Goal: Task Accomplishment & Management: Use online tool/utility

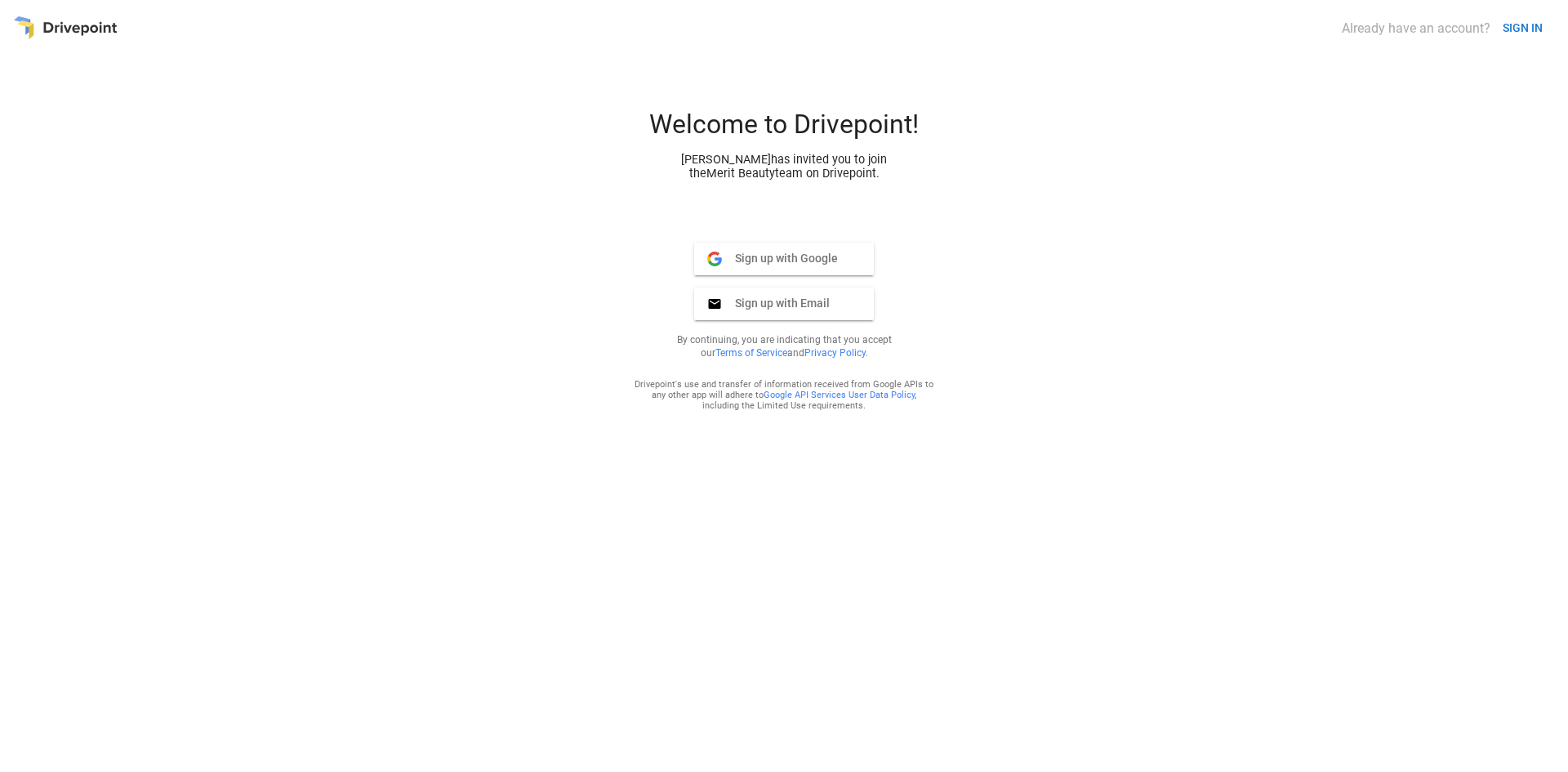
click at [810, 260] on span "Sign up with Google" at bounding box center [780, 259] width 116 height 15
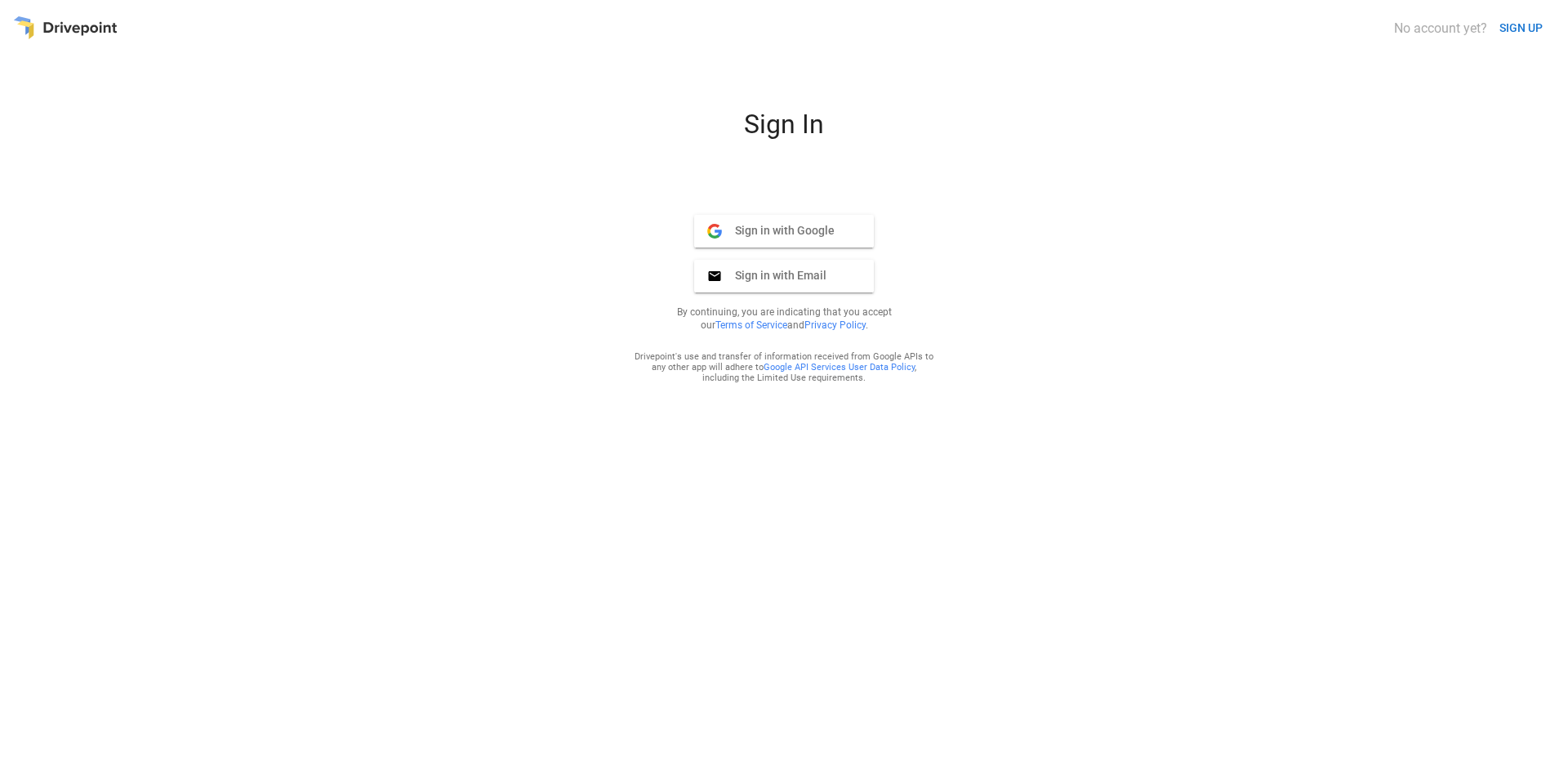
click at [754, 247] on button "Sign in with Google Google" at bounding box center [784, 231] width 180 height 32
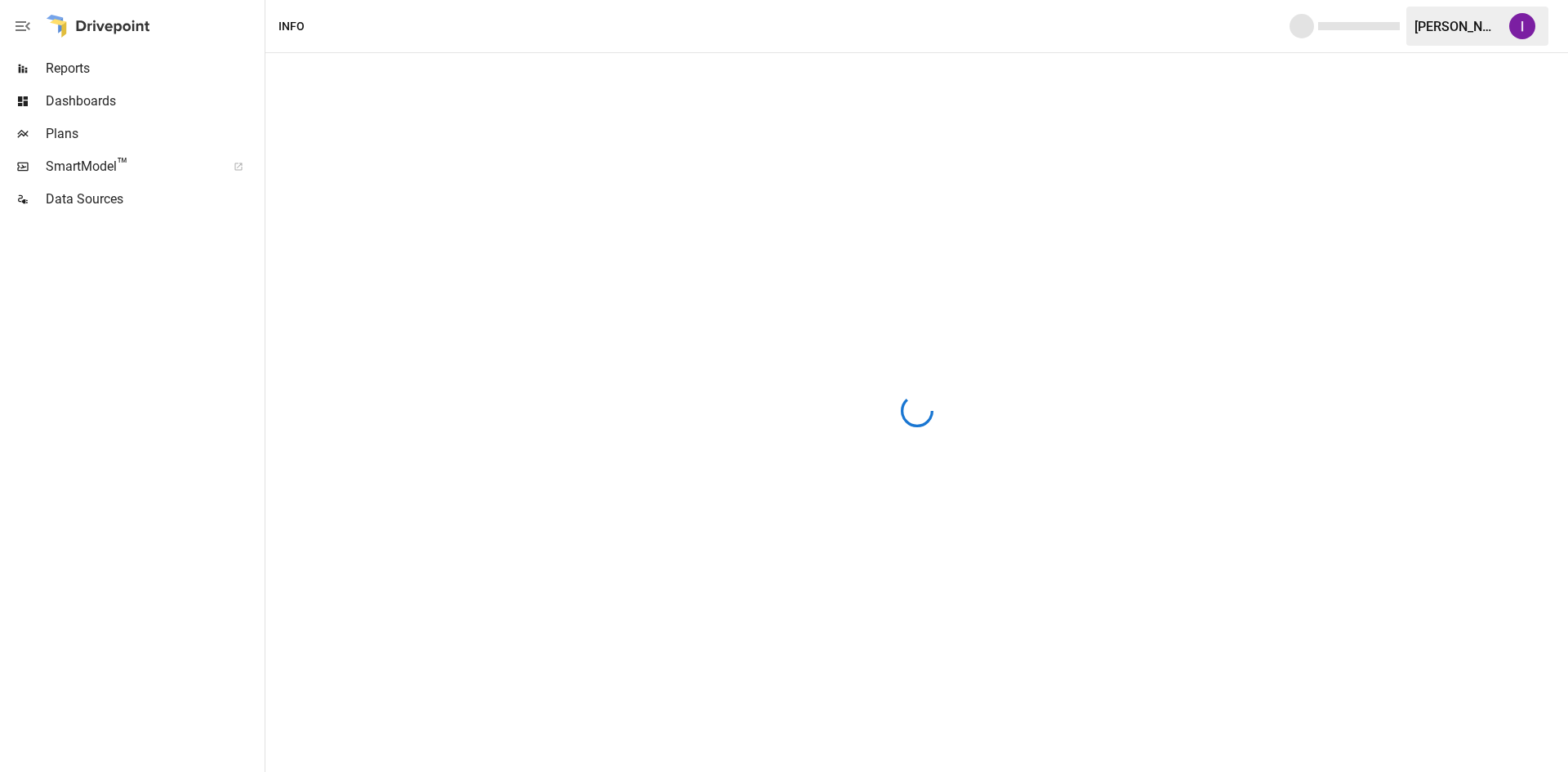
click at [152, 166] on span "SmartModel ™" at bounding box center [131, 166] width 170 height 19
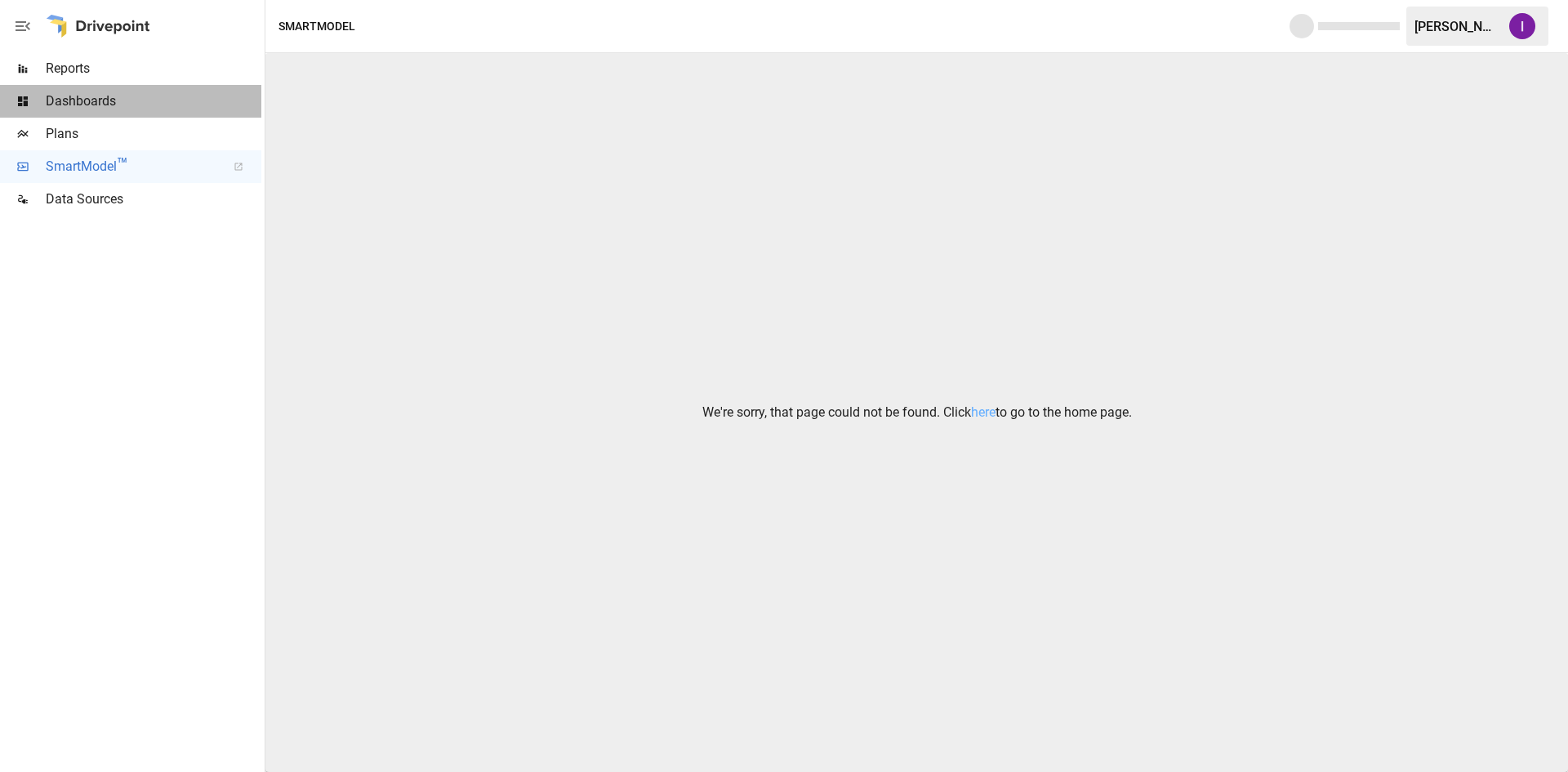
click at [114, 92] on span "Dashboards" at bounding box center [154, 101] width 216 height 19
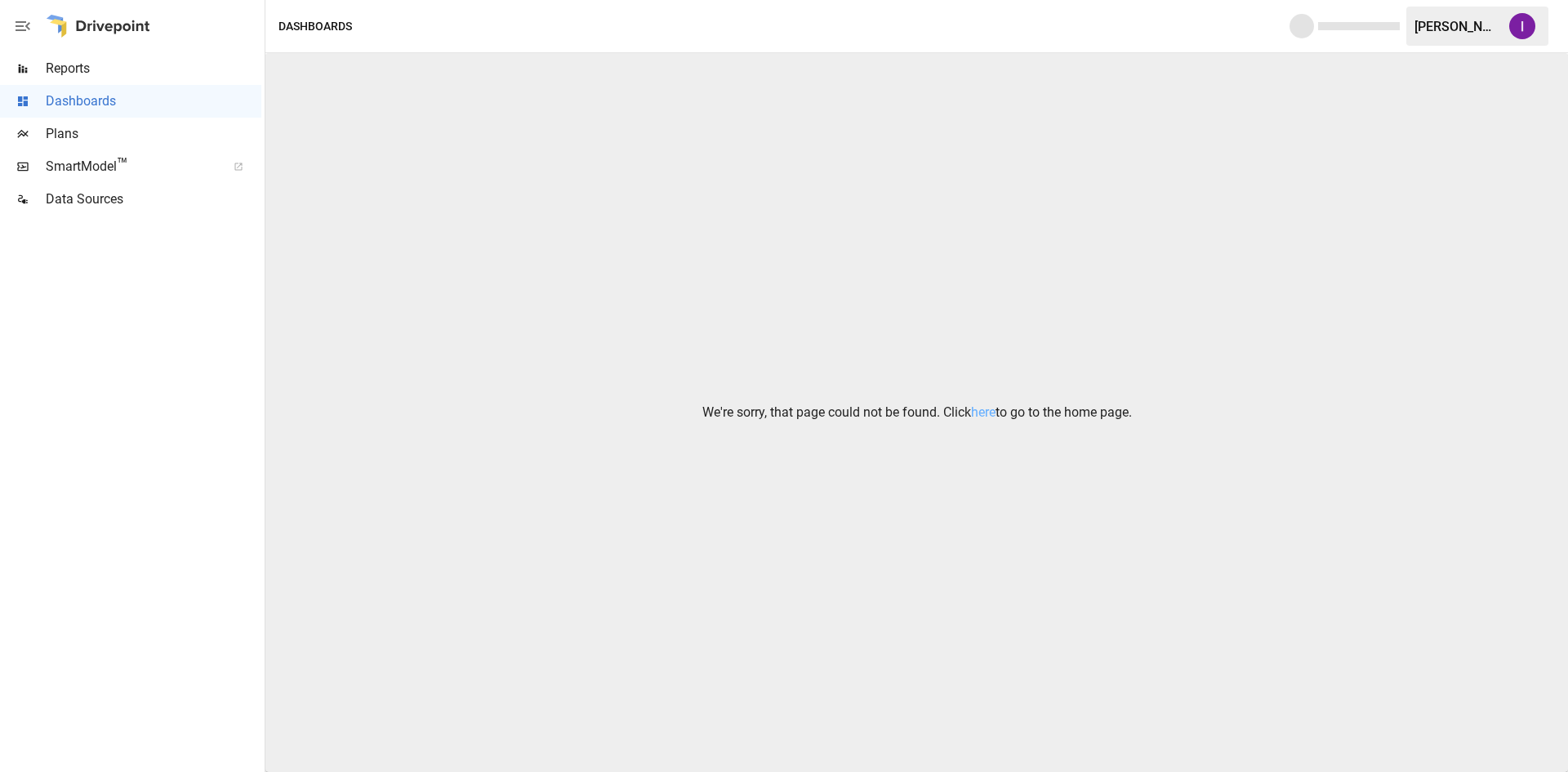
click at [80, 76] on span "Reports" at bounding box center [154, 68] width 216 height 19
click at [19, 33] on icon "button" at bounding box center [22, 26] width 19 height 19
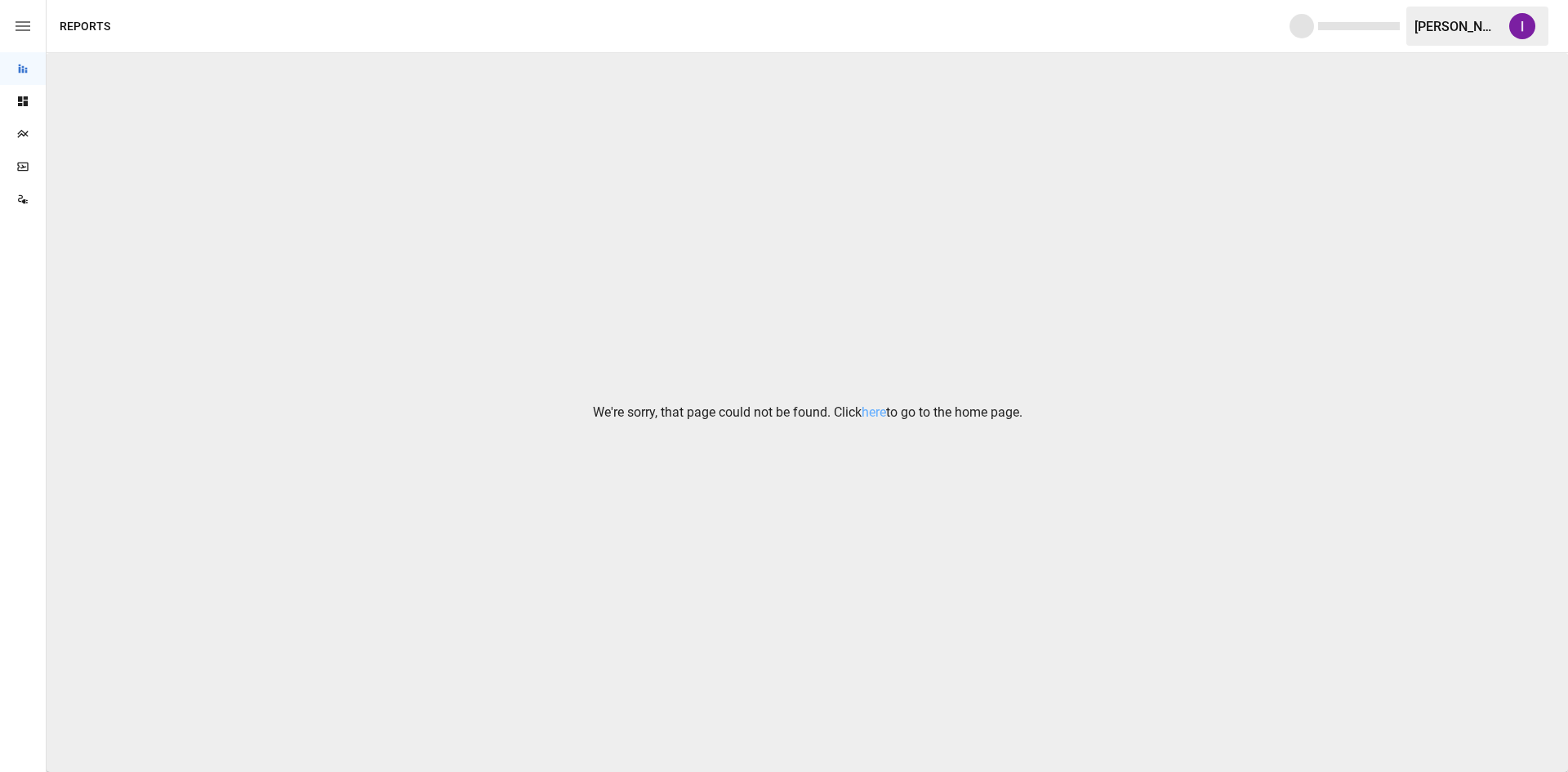
click at [19, 33] on icon "button" at bounding box center [22, 26] width 19 height 19
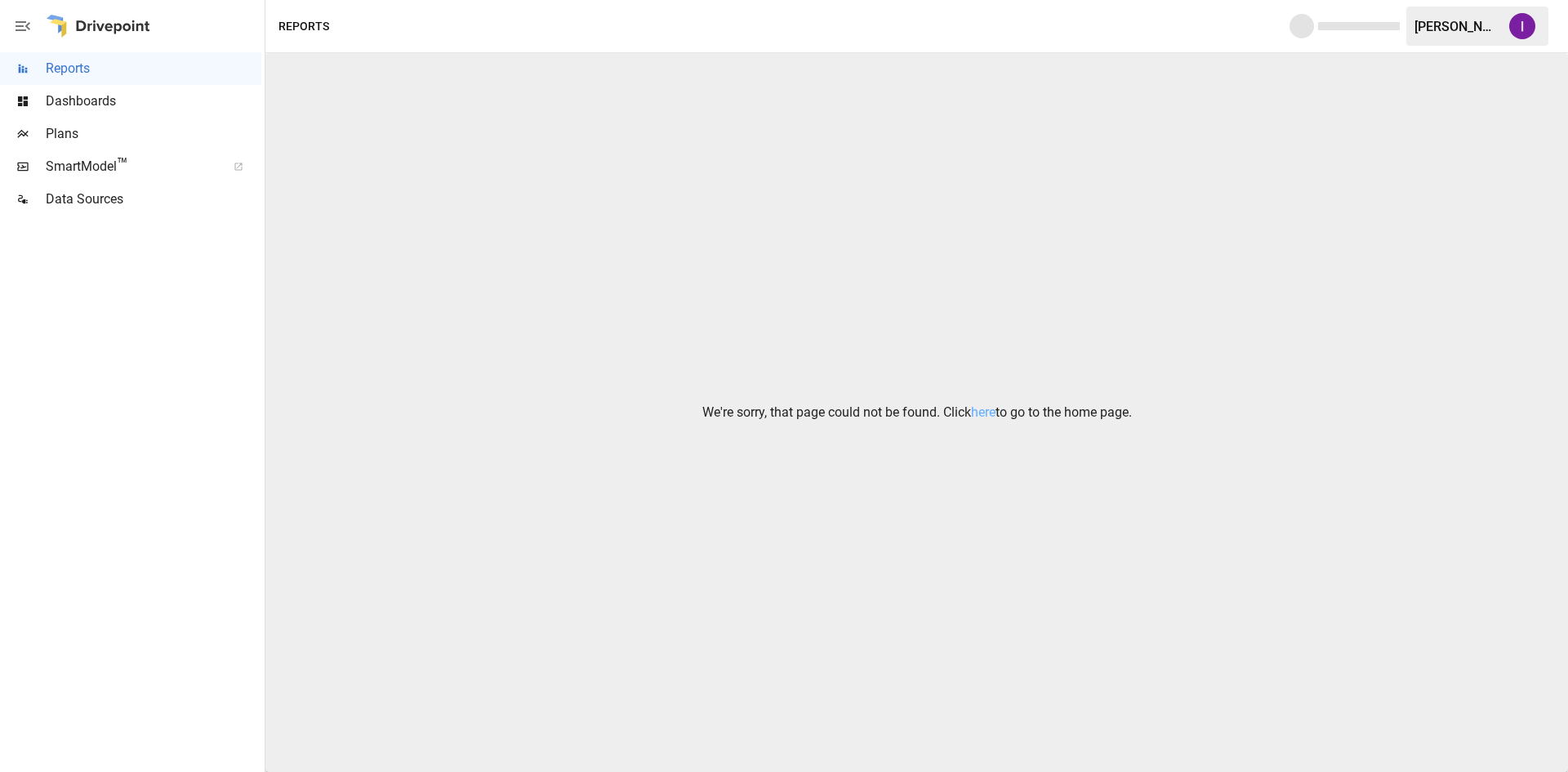
click at [1004, 353] on div "We're sorry, that page could not be found. Click here to go to the home page." at bounding box center [916, 412] width 1303 height 718
click at [975, 392] on div "We're sorry, that page could not be found. Click here to go to the home page." at bounding box center [916, 412] width 1303 height 718
click at [983, 414] on link "here" at bounding box center [983, 412] width 25 height 16
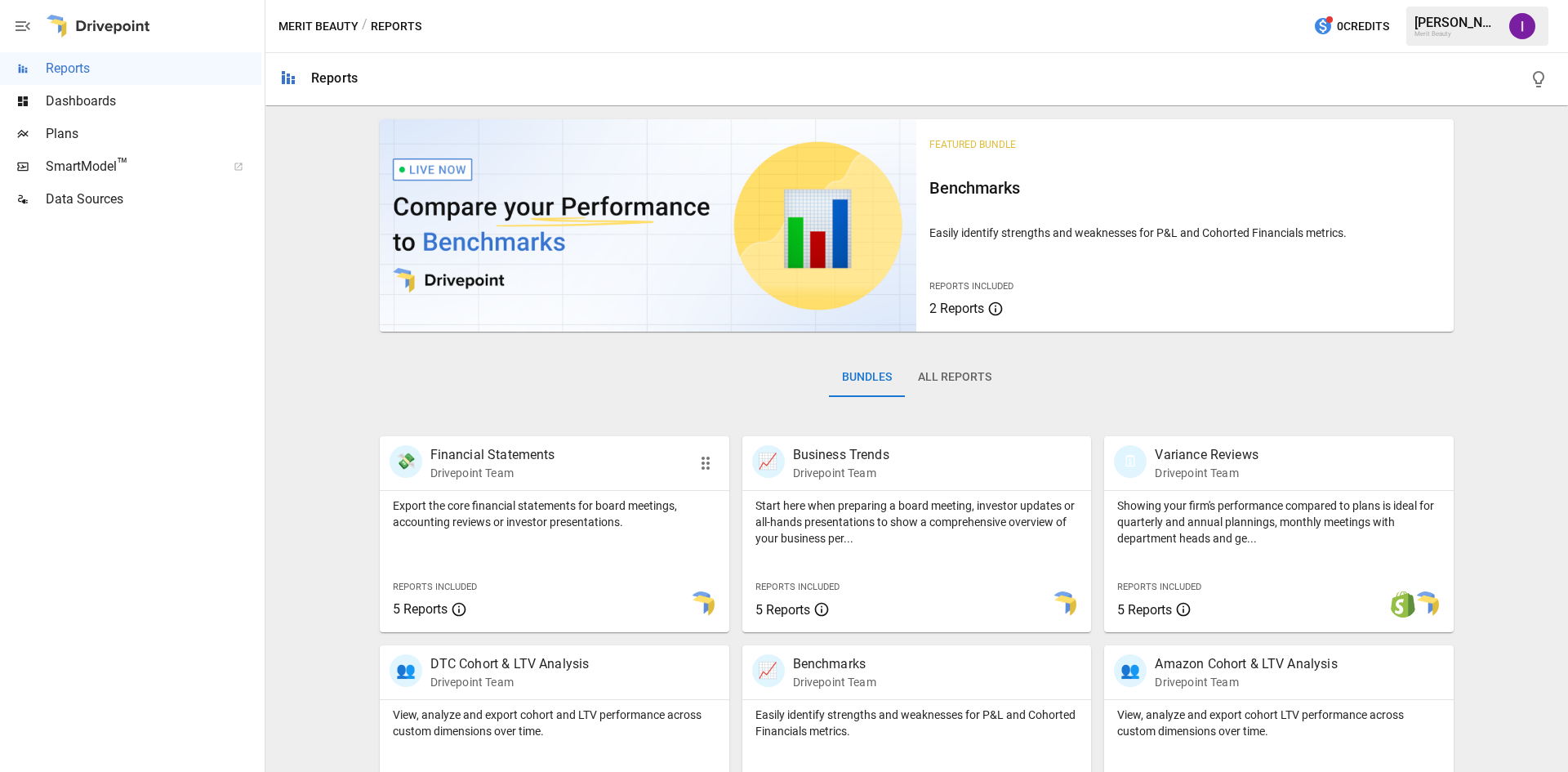
click at [492, 473] on p "Drivepoint Team" at bounding box center [492, 473] width 125 height 17
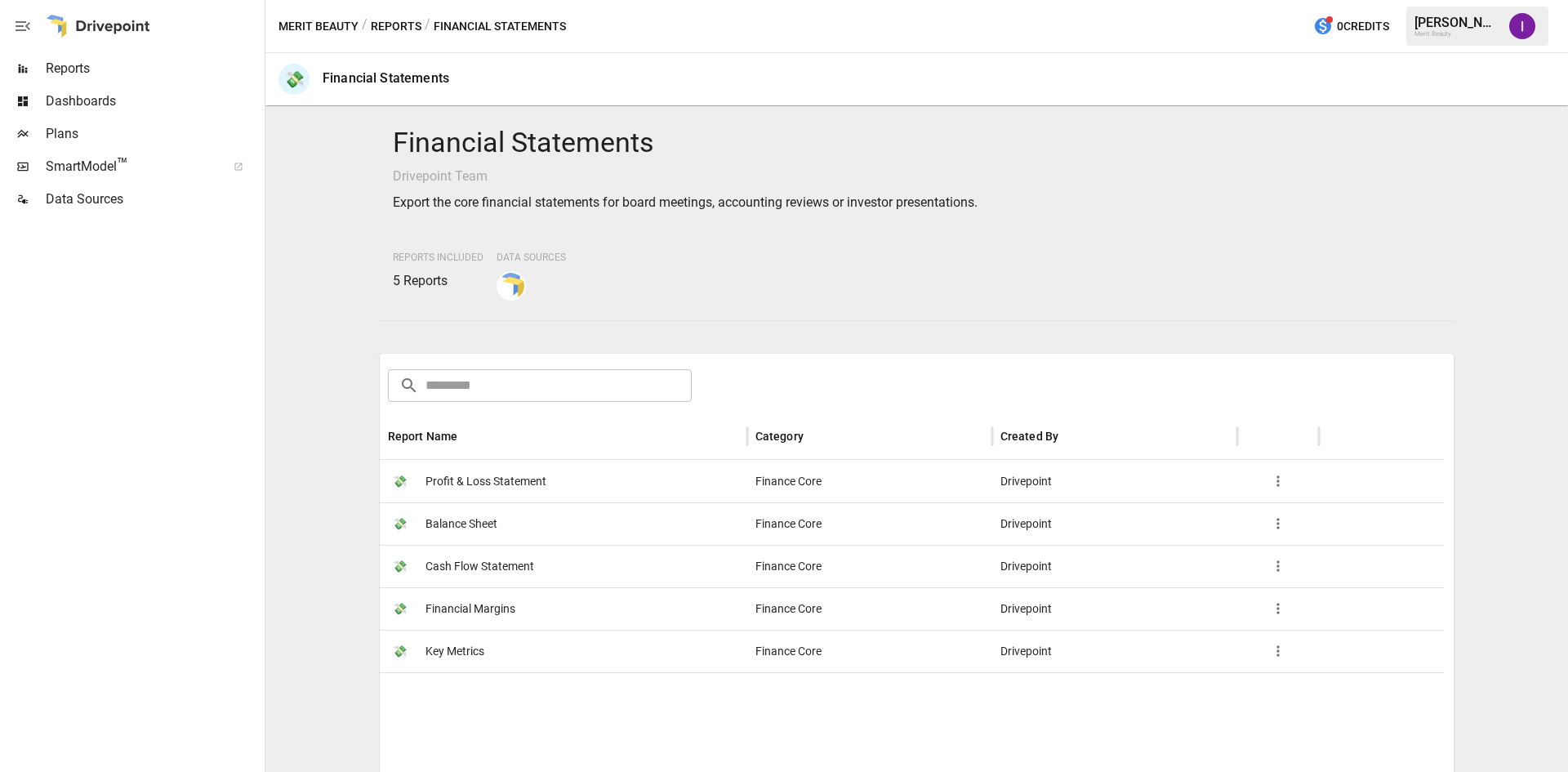
click at [492, 468] on span "Profit & Loss Statement" at bounding box center [486, 481] width 121 height 42
